Goal: Navigation & Orientation: Understand site structure

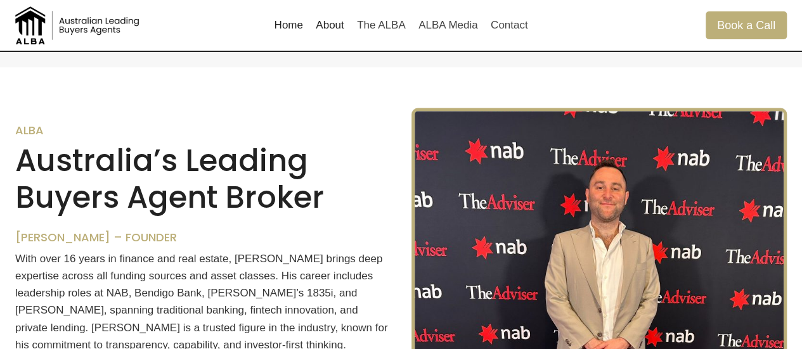
scroll to position [1087, 0]
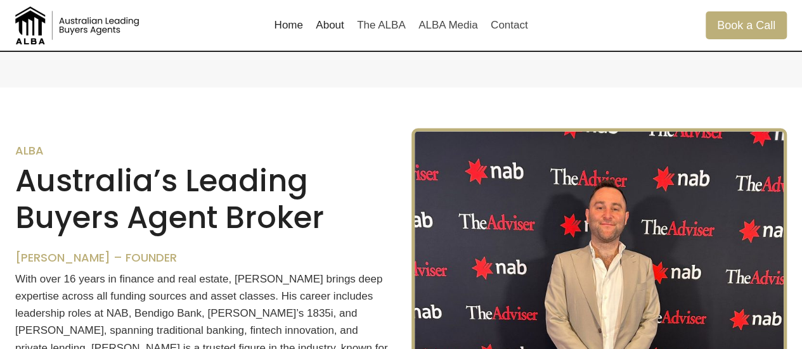
click at [326, 30] on link "About" at bounding box center [329, 25] width 41 height 30
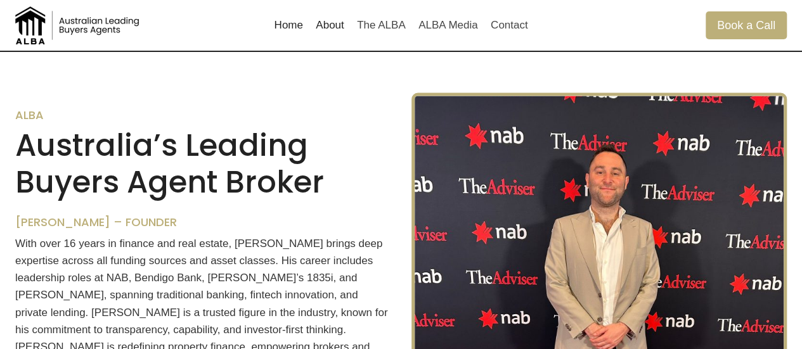
click at [330, 27] on link "About" at bounding box center [329, 25] width 41 height 30
click at [397, 29] on link "The ALBA" at bounding box center [381, 25] width 61 height 30
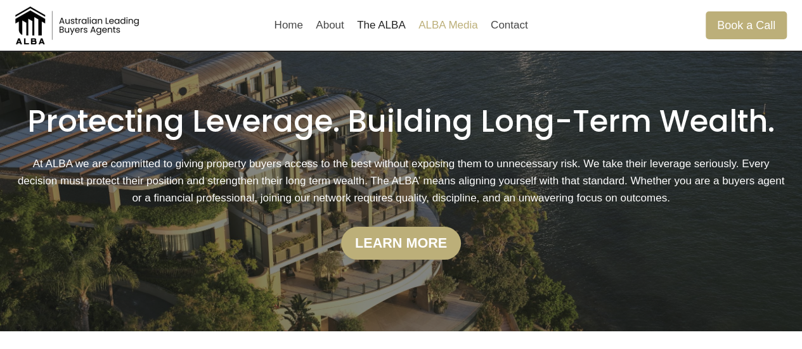
click at [436, 27] on link "ALBA Media" at bounding box center [448, 25] width 72 height 30
